Goal: Information Seeking & Learning: Learn about a topic

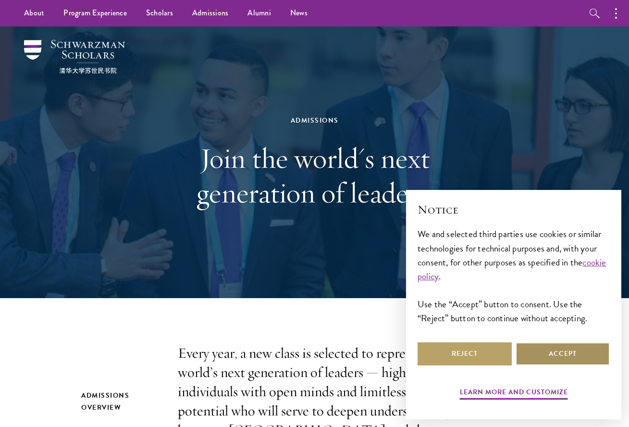
click at [539, 352] on button "Accept" at bounding box center [563, 353] width 94 height 23
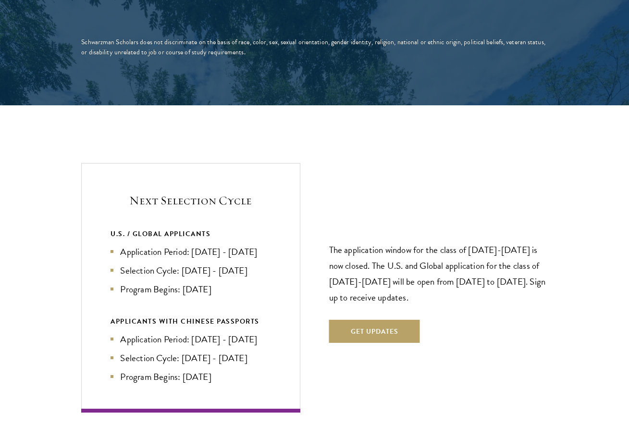
scroll to position [1959, 0]
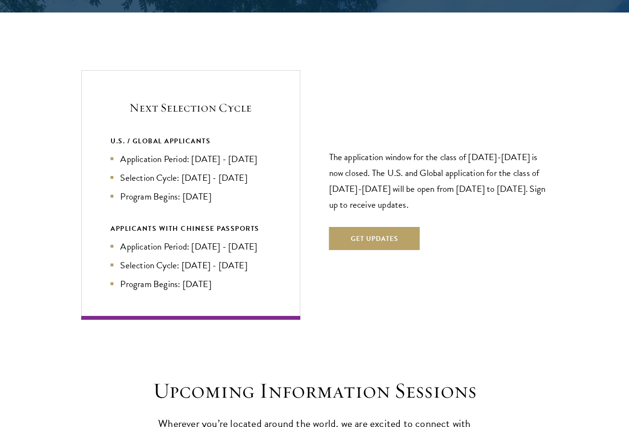
click at [186, 189] on li "Program Begins: [DATE]" at bounding box center [191, 196] width 160 height 14
drag, startPoint x: 184, startPoint y: 181, endPoint x: 227, endPoint y: 181, distance: 43.2
click at [227, 189] on li "Program Begins: [DATE]" at bounding box center [191, 196] width 160 height 14
drag, startPoint x: 181, startPoint y: 262, endPoint x: 241, endPoint y: 262, distance: 59.6
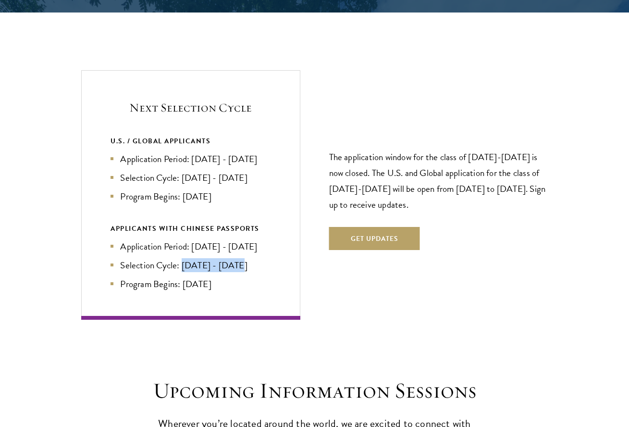
click at [241, 262] on li "Selection Cycle: [DATE] - [DATE]" at bounding box center [191, 265] width 160 height 14
drag, startPoint x: 220, startPoint y: 284, endPoint x: 176, endPoint y: 284, distance: 44.2
click at [176, 284] on li "Program Begins: [DATE]" at bounding box center [191, 284] width 160 height 14
click at [181, 285] on li "Program Begins: [DATE]" at bounding box center [191, 284] width 160 height 14
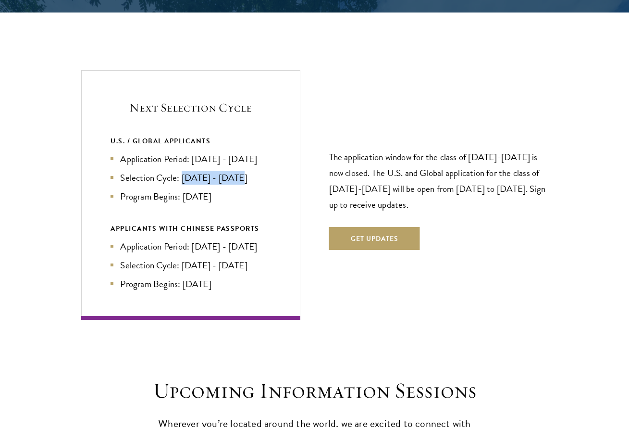
drag, startPoint x: 181, startPoint y: 160, endPoint x: 244, endPoint y: 160, distance: 63.0
click at [245, 171] on li "Selection Cycle: [DATE] - [DATE]" at bounding box center [191, 178] width 160 height 14
click at [244, 171] on li "Selection Cycle: [DATE] - [DATE]" at bounding box center [191, 178] width 160 height 14
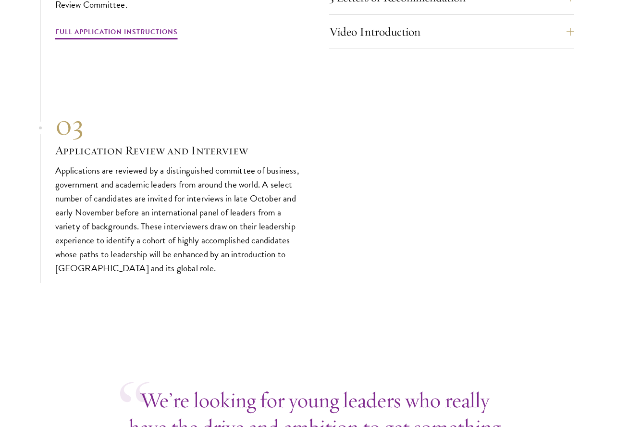
scroll to position [3145, 0]
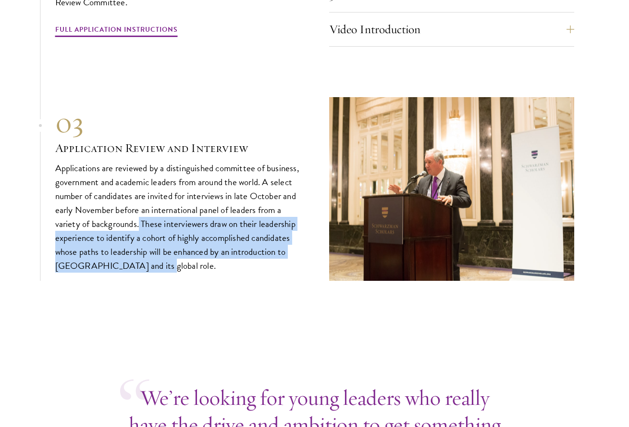
drag, startPoint x: 140, startPoint y: 214, endPoint x: 153, endPoint y: 259, distance: 47.5
click at [153, 259] on p "Applications are reviewed by a distinguished committee of business, government …" at bounding box center [177, 217] width 245 height 112
click at [154, 260] on p "Applications are reviewed by a distinguished committee of business, government …" at bounding box center [177, 217] width 245 height 112
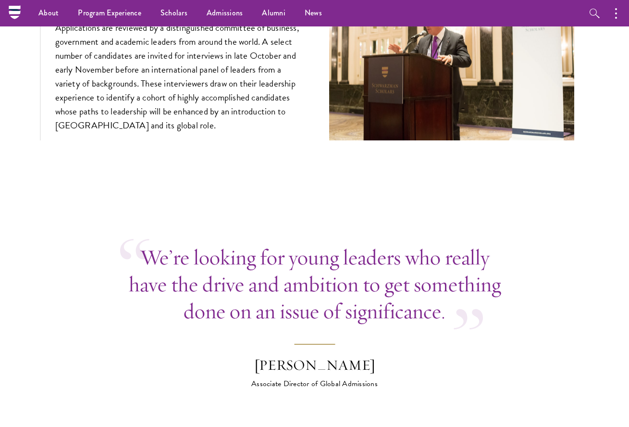
scroll to position [3095, 0]
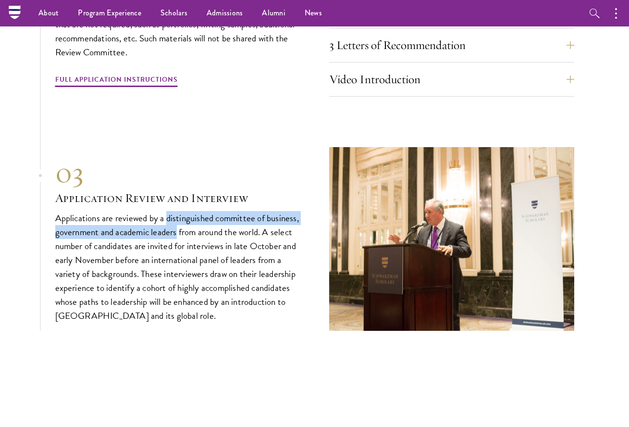
drag, startPoint x: 167, startPoint y: 210, endPoint x: 178, endPoint y: 224, distance: 17.5
click at [178, 224] on p "Applications are reviewed by a distinguished committee of business, government …" at bounding box center [177, 267] width 245 height 112
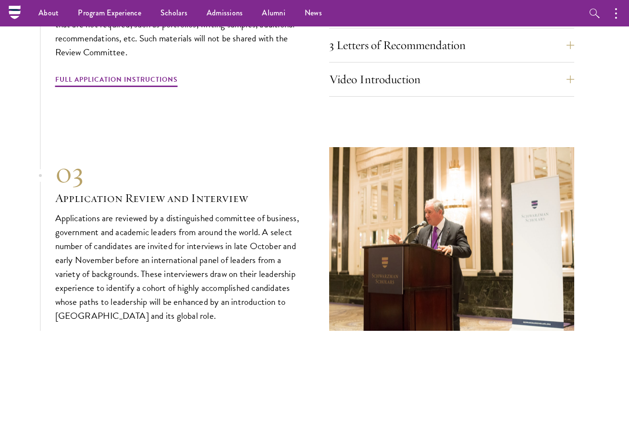
click at [194, 233] on p "Applications are reviewed by a distinguished committee of business, government …" at bounding box center [177, 267] width 245 height 112
drag, startPoint x: 176, startPoint y: 225, endPoint x: 269, endPoint y: 210, distance: 93.5
click at [269, 211] on p "Applications are reviewed by a distinguished committee of business, government …" at bounding box center [177, 267] width 245 height 112
